Goal: Transaction & Acquisition: Book appointment/travel/reservation

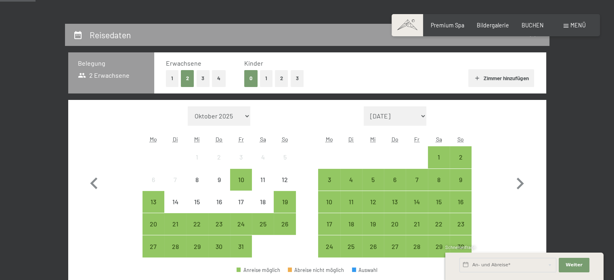
scroll to position [161, 0]
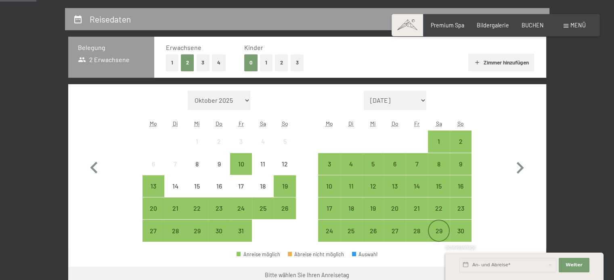
click at [443, 228] on div "29" at bounding box center [438, 238] width 20 height 20
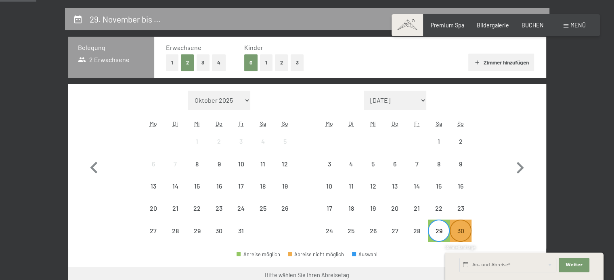
click at [453, 231] on div "30" at bounding box center [460, 238] width 20 height 20
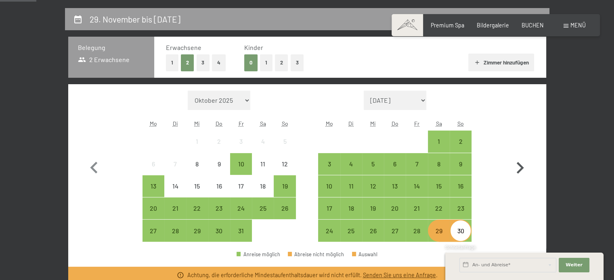
click at [521, 171] on icon "button" at bounding box center [519, 168] width 23 height 23
select select "[DATE]"
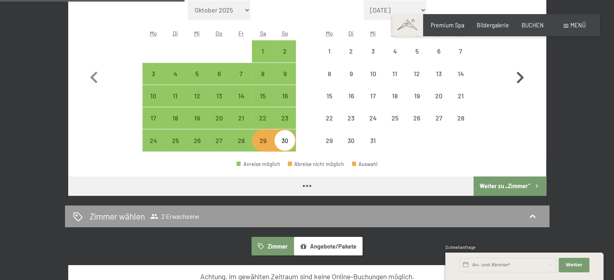
scroll to position [258, 0]
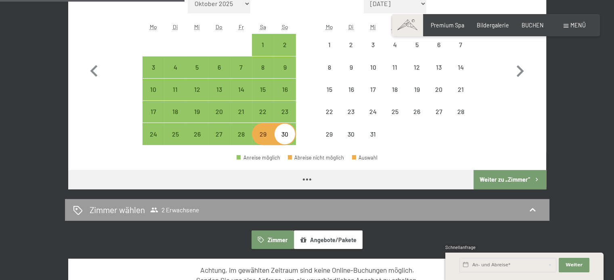
select select "[DATE]"
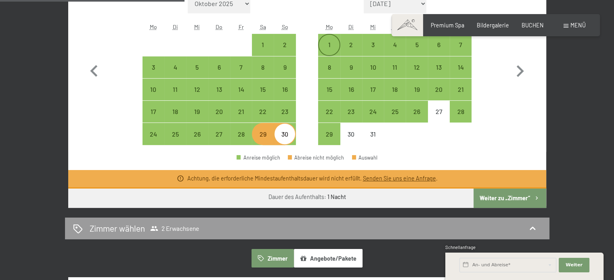
click at [332, 45] on div "1" at bounding box center [329, 52] width 20 height 20
select select "[DATE]"
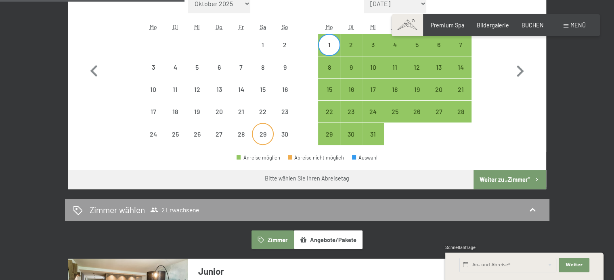
click at [259, 136] on div "29" at bounding box center [263, 141] width 20 height 20
select select "[DATE]"
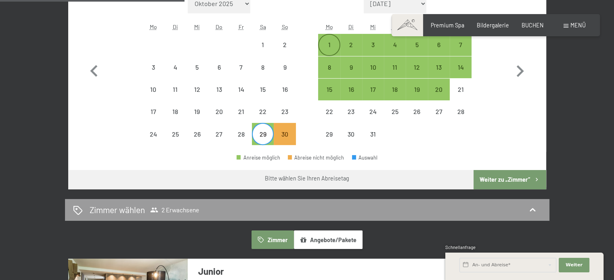
click at [329, 44] on div "1" at bounding box center [329, 52] width 20 height 20
select select "[DATE]"
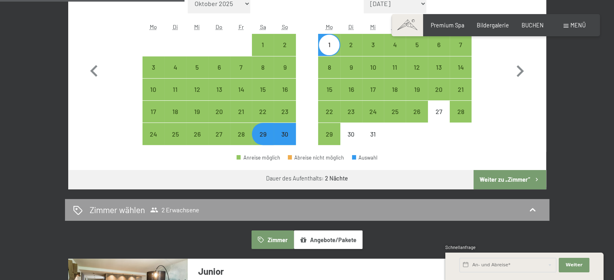
click at [499, 177] on button "Weiter zu „Zimmer“" at bounding box center [509, 179] width 72 height 19
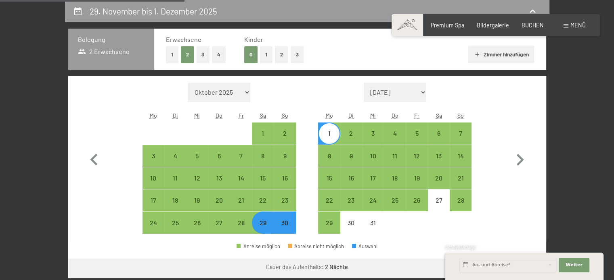
select select "[DATE]"
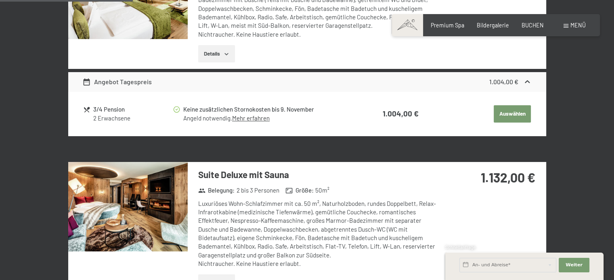
scroll to position [428, 0]
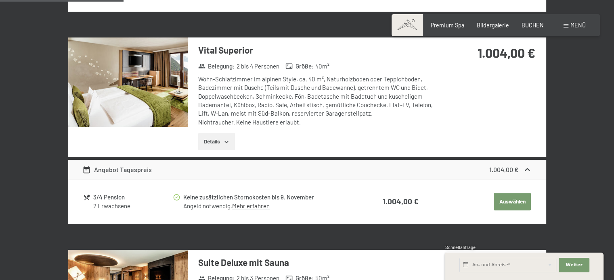
click at [164, 69] on img at bounding box center [127, 83] width 119 height 90
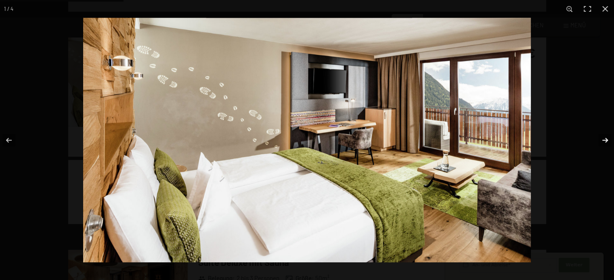
click at [605, 139] on button "button" at bounding box center [599, 140] width 28 height 40
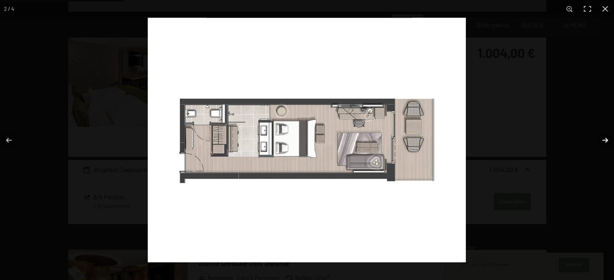
click at [605, 139] on button "button" at bounding box center [599, 140] width 28 height 40
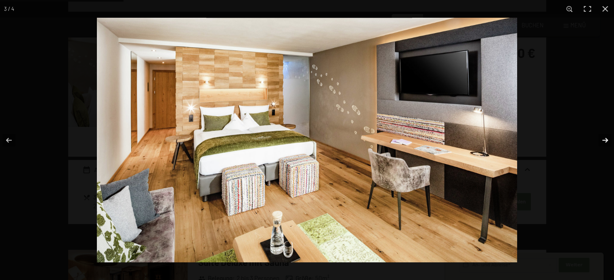
click at [605, 139] on button "button" at bounding box center [599, 140] width 28 height 40
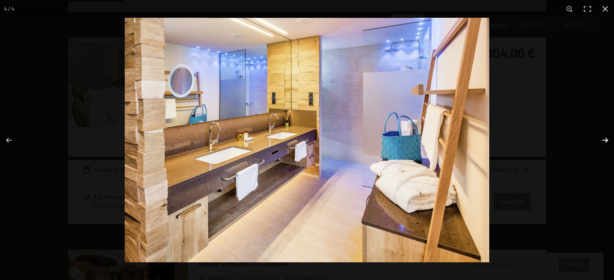
click at [605, 139] on button "button" at bounding box center [599, 140] width 28 height 40
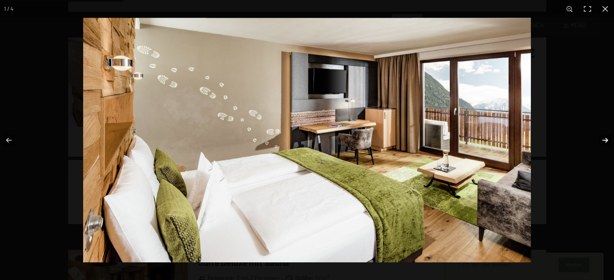
click at [605, 139] on button "button" at bounding box center [599, 140] width 28 height 40
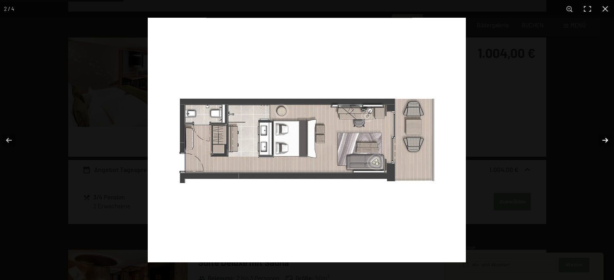
click at [605, 139] on button "button" at bounding box center [599, 140] width 28 height 40
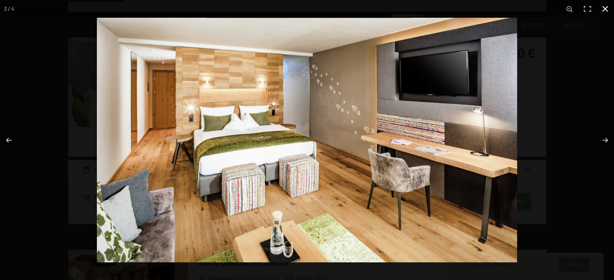
click at [608, 6] on button "button" at bounding box center [605, 9] width 18 height 18
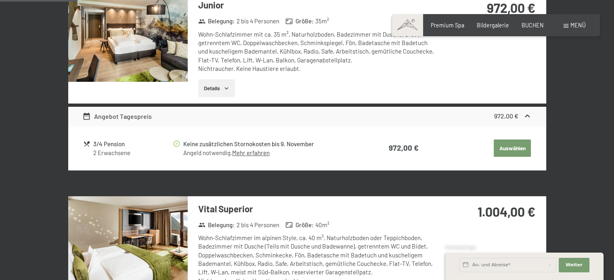
scroll to position [266, 0]
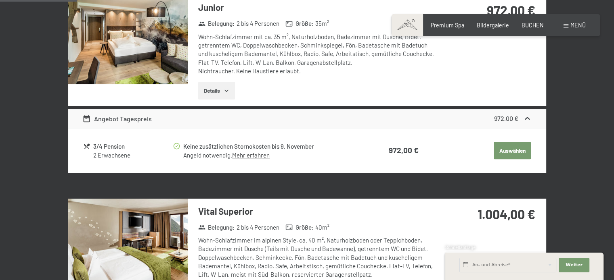
click at [145, 29] on img at bounding box center [127, 40] width 119 height 90
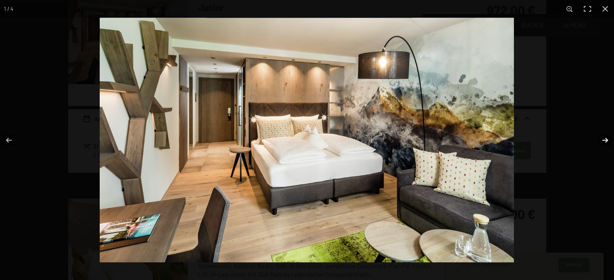
click at [604, 141] on button "button" at bounding box center [599, 140] width 28 height 40
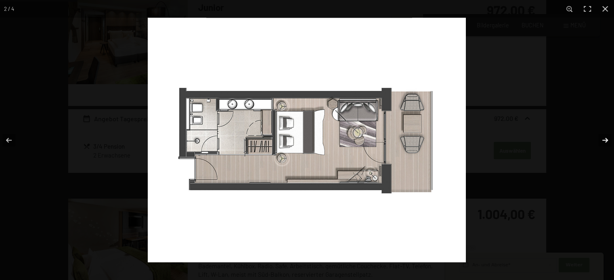
click at [604, 141] on button "button" at bounding box center [599, 140] width 28 height 40
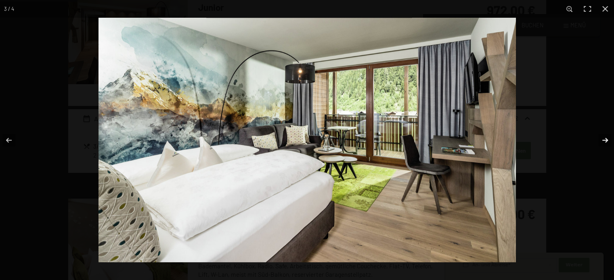
click at [604, 141] on button "button" at bounding box center [599, 140] width 28 height 40
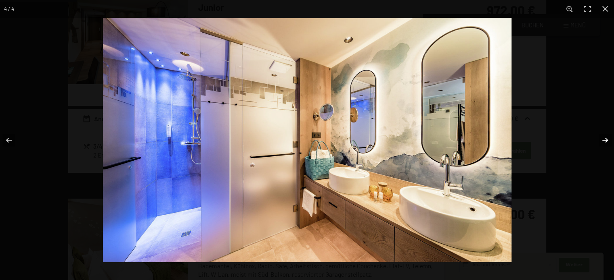
click at [604, 141] on button "button" at bounding box center [599, 140] width 28 height 40
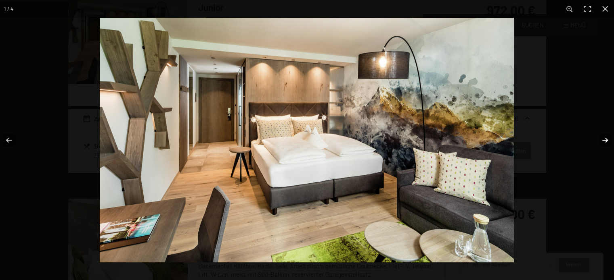
click at [604, 141] on button "button" at bounding box center [599, 140] width 28 height 40
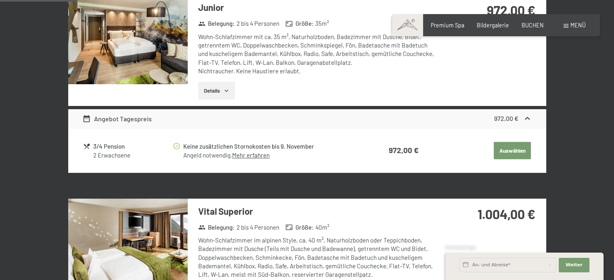
click at [0, 0] on button "button" at bounding box center [0, 0] width 0 height 0
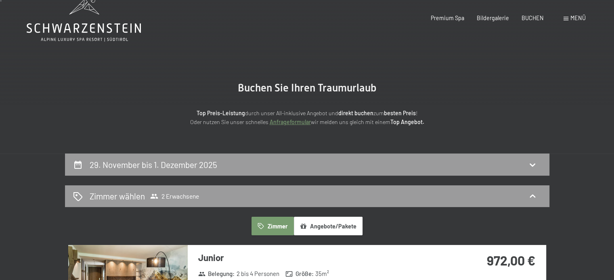
scroll to position [0, 0]
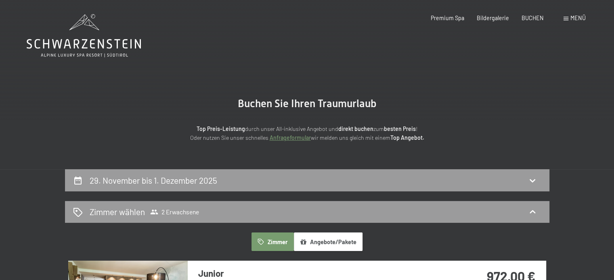
click at [86, 43] on icon at bounding box center [84, 35] width 114 height 43
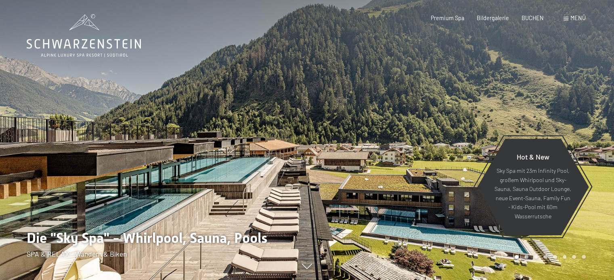
click at [573, 20] on span "Menü" at bounding box center [577, 18] width 15 height 7
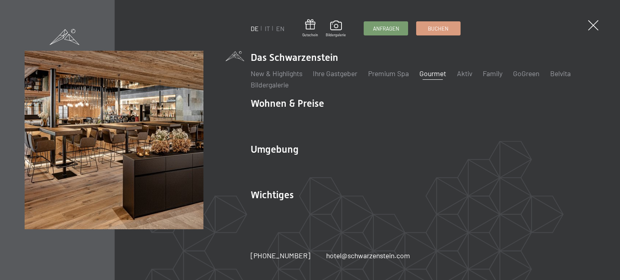
click at [435, 74] on link "Gourmet" at bounding box center [432, 73] width 27 height 9
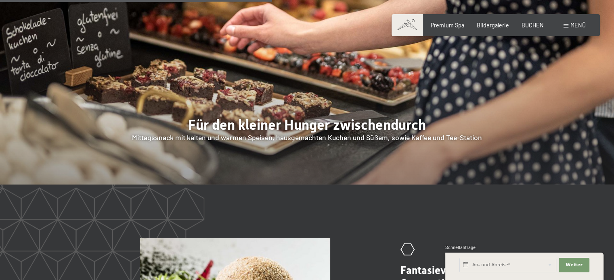
scroll to position [1175, 0]
